Goal: Find contact information: Find contact information

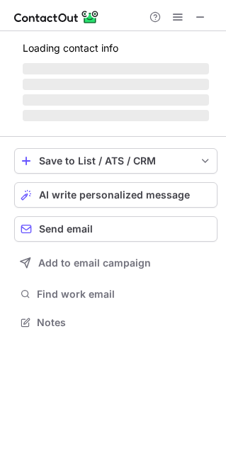
scroll to position [366, 225]
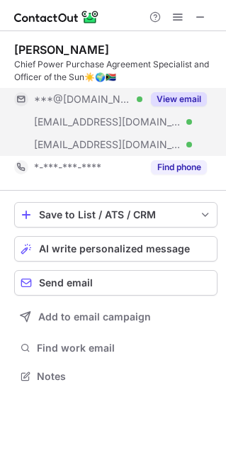
click at [195, 102] on button "View email" at bounding box center [179, 99] width 56 height 14
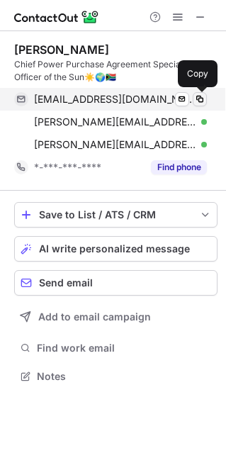
click at [202, 103] on span at bounding box center [199, 99] width 11 height 11
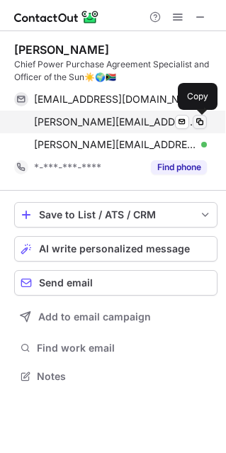
click at [201, 122] on span at bounding box center [199, 121] width 11 height 11
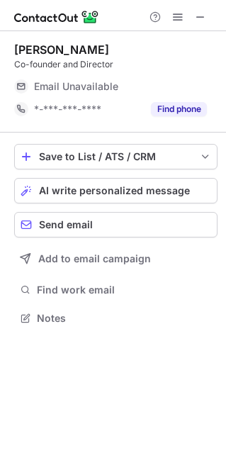
scroll to position [330, 225]
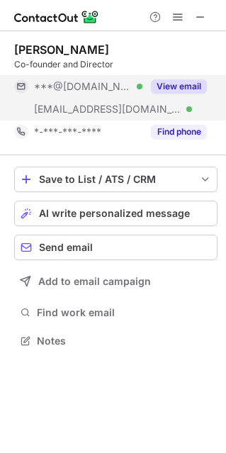
click at [163, 91] on button "View email" at bounding box center [179, 86] width 56 height 14
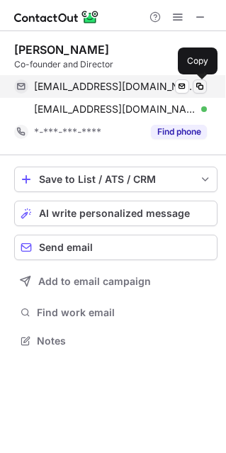
click at [197, 86] on span at bounding box center [199, 86] width 11 height 11
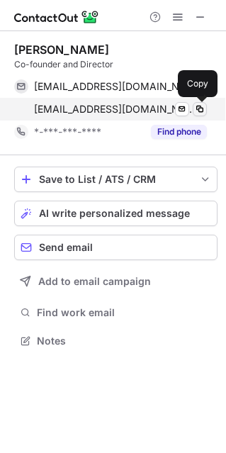
click at [196, 108] on span at bounding box center [199, 108] width 11 height 11
click at [196, 111] on span at bounding box center [199, 108] width 11 height 11
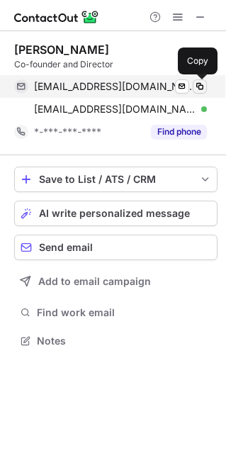
click at [201, 89] on span at bounding box center [199, 86] width 11 height 11
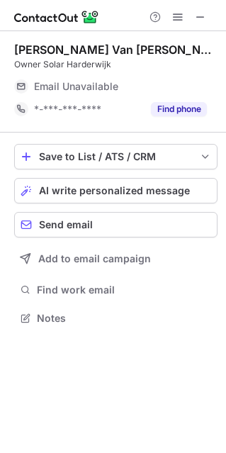
scroll to position [308, 225]
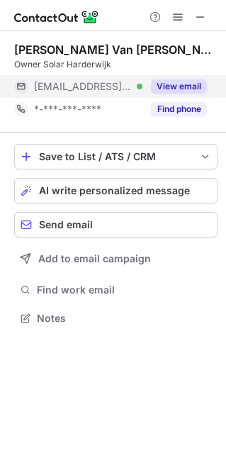
click at [174, 86] on button "View email" at bounding box center [179, 86] width 56 height 14
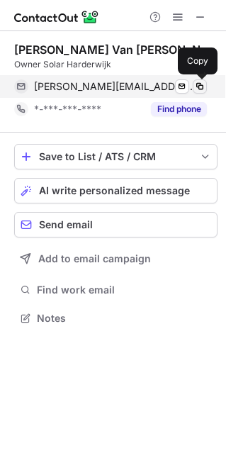
click at [198, 86] on span at bounding box center [199, 86] width 11 height 11
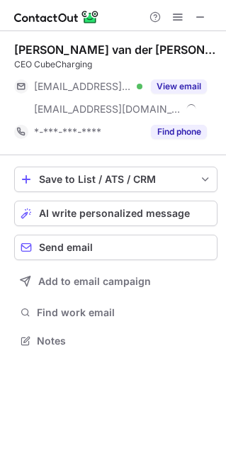
scroll to position [330, 225]
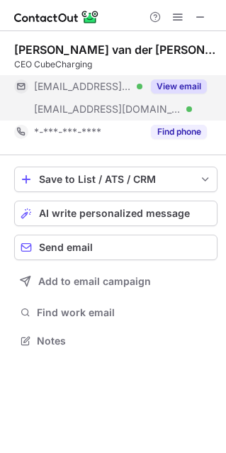
click at [193, 86] on button "View email" at bounding box center [179, 86] width 56 height 14
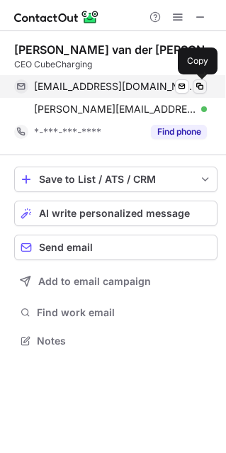
click at [201, 89] on span at bounding box center [199, 86] width 11 height 11
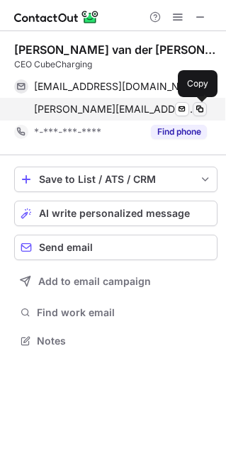
click at [201, 113] on span at bounding box center [199, 108] width 11 height 11
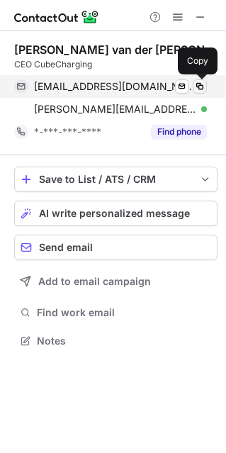
click at [203, 89] on span at bounding box center [199, 86] width 11 height 11
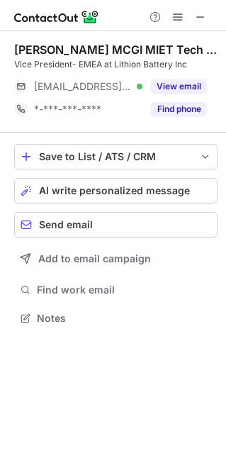
scroll to position [7, 7]
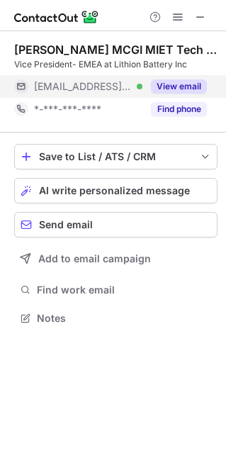
click at [185, 94] on div "View email" at bounding box center [174, 86] width 64 height 23
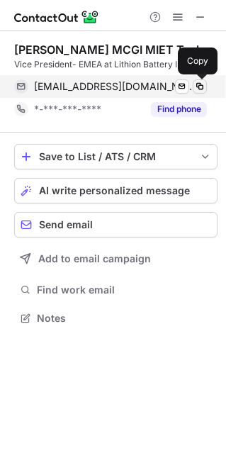
click at [198, 89] on span at bounding box center [199, 86] width 11 height 11
click at [198, 84] on span at bounding box center [199, 86] width 11 height 11
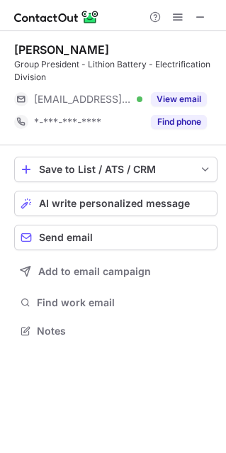
scroll to position [320, 225]
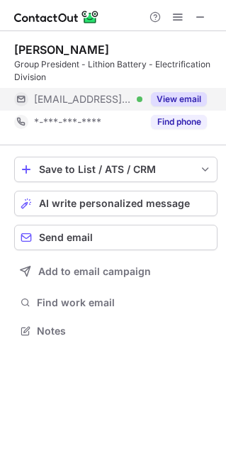
click at [179, 98] on button "View email" at bounding box center [179, 99] width 56 height 14
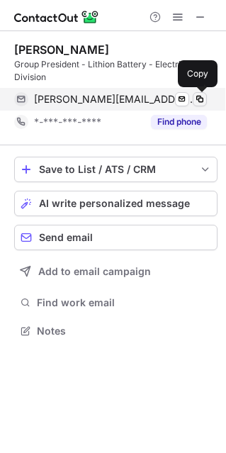
click at [196, 98] on span at bounding box center [199, 99] width 11 height 11
click at [199, 99] on span at bounding box center [199, 99] width 11 height 11
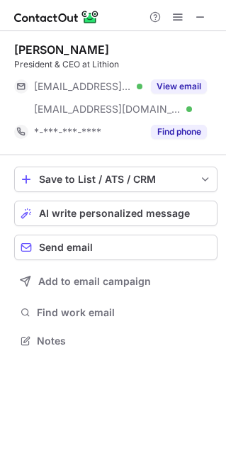
scroll to position [330, 225]
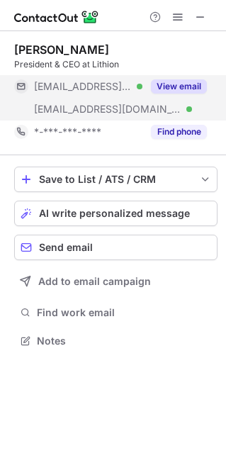
click at [176, 77] on div "View email" at bounding box center [174, 86] width 64 height 23
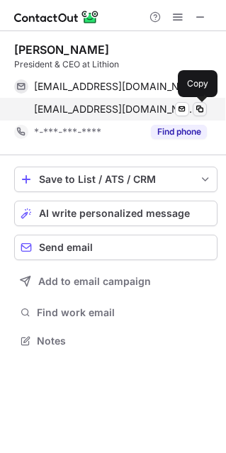
click at [206, 110] on button at bounding box center [200, 109] width 14 height 14
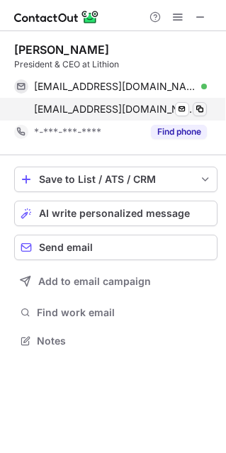
click at [201, 111] on span at bounding box center [199, 108] width 11 height 11
